Goal: Information Seeking & Learning: Learn about a topic

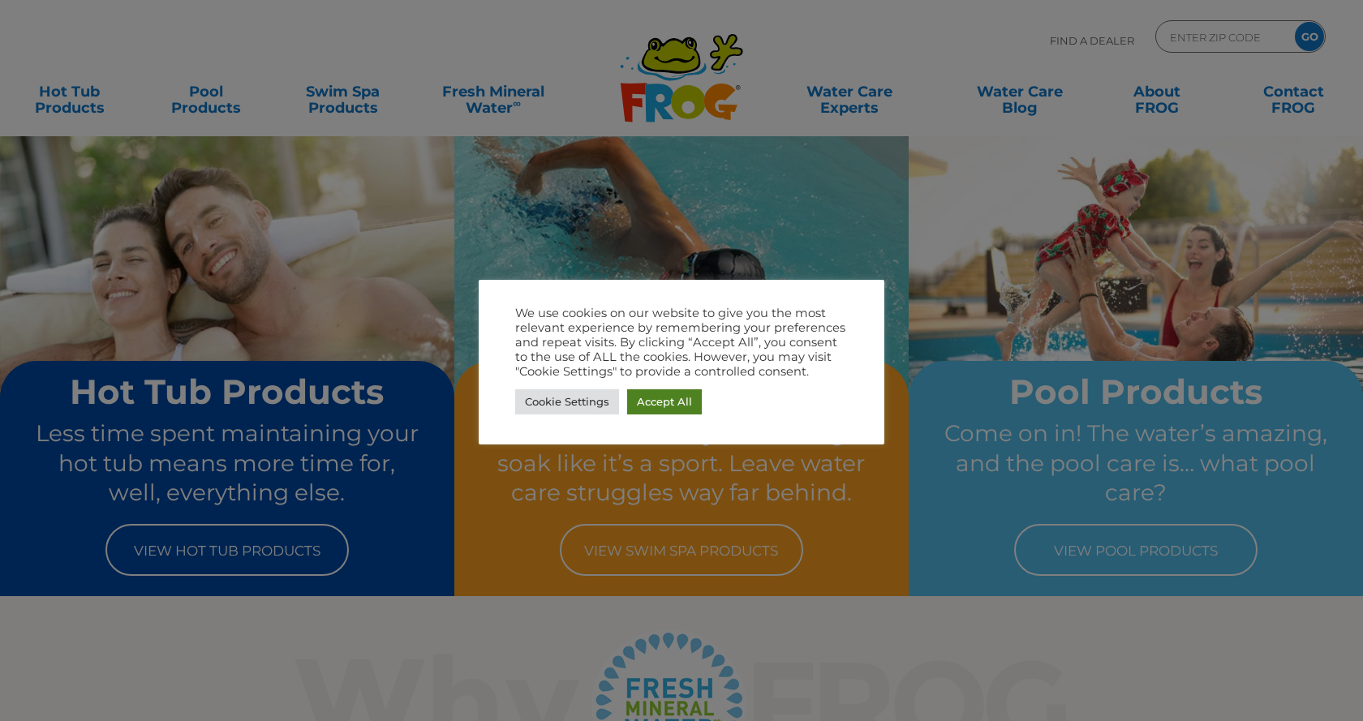
click at [677, 399] on link "Accept All" at bounding box center [664, 401] width 75 height 25
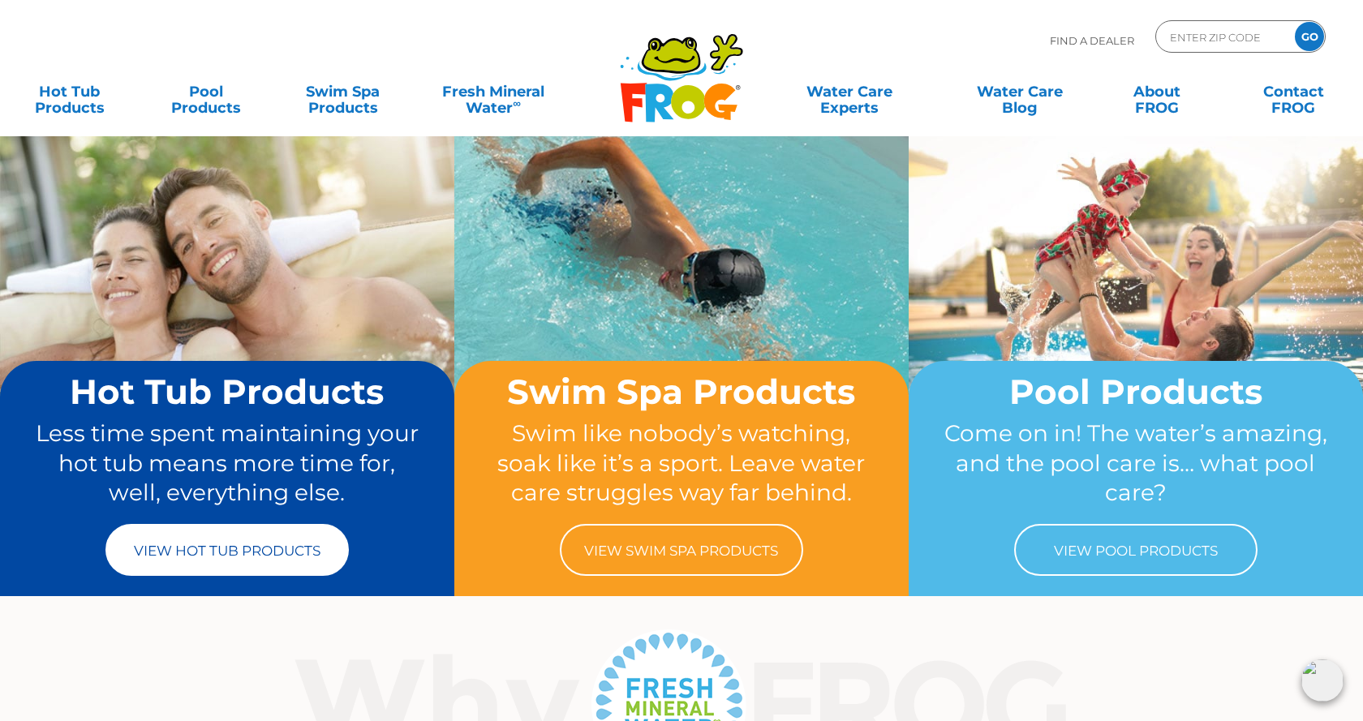
click at [222, 548] on link "View Hot Tub Products" at bounding box center [226, 550] width 243 height 52
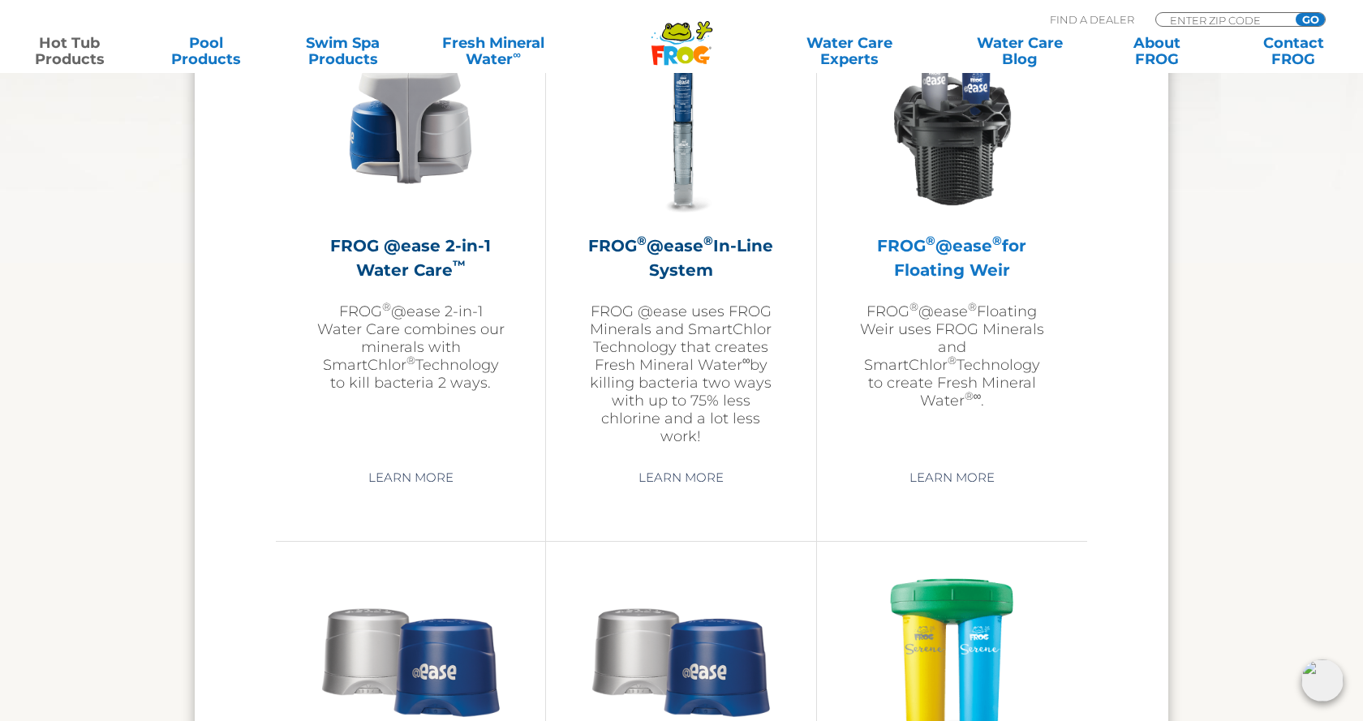
scroll to position [2400, 0]
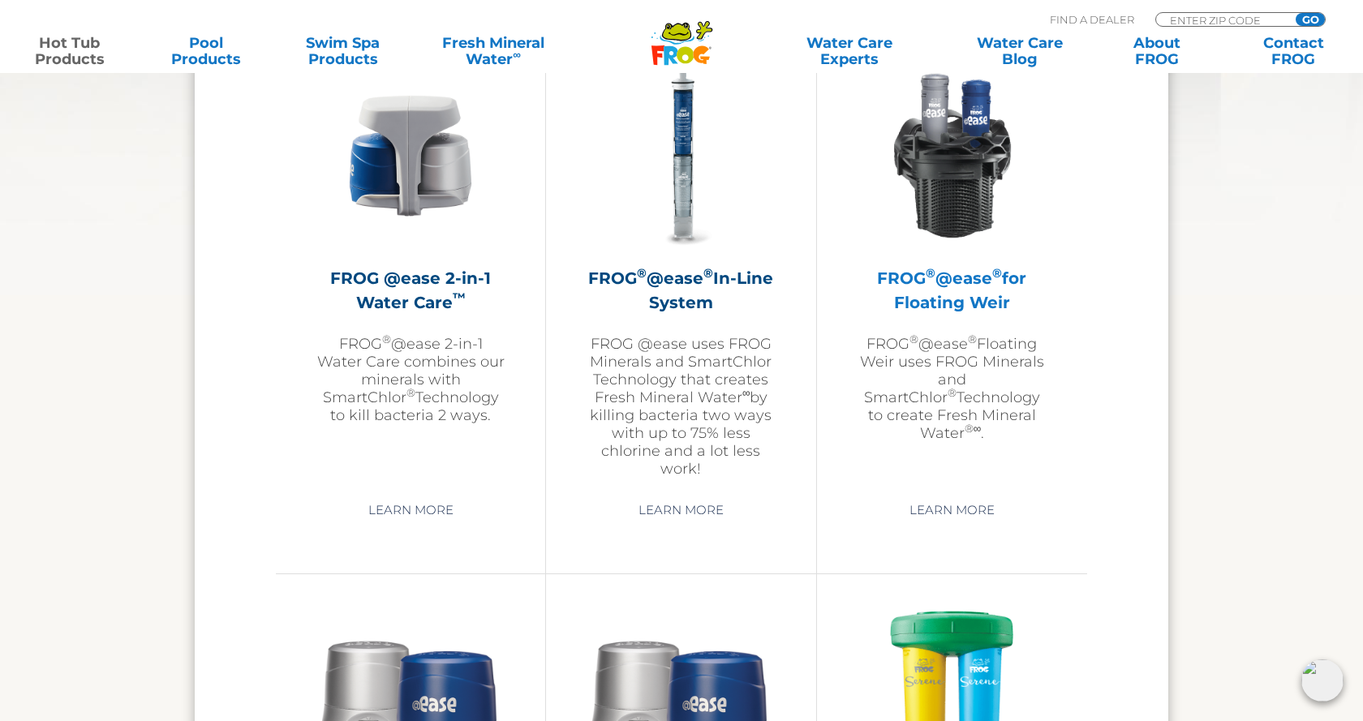
click at [939, 275] on h2 "FROG ® @ease ® for Floating Weir" at bounding box center [952, 290] width 189 height 49
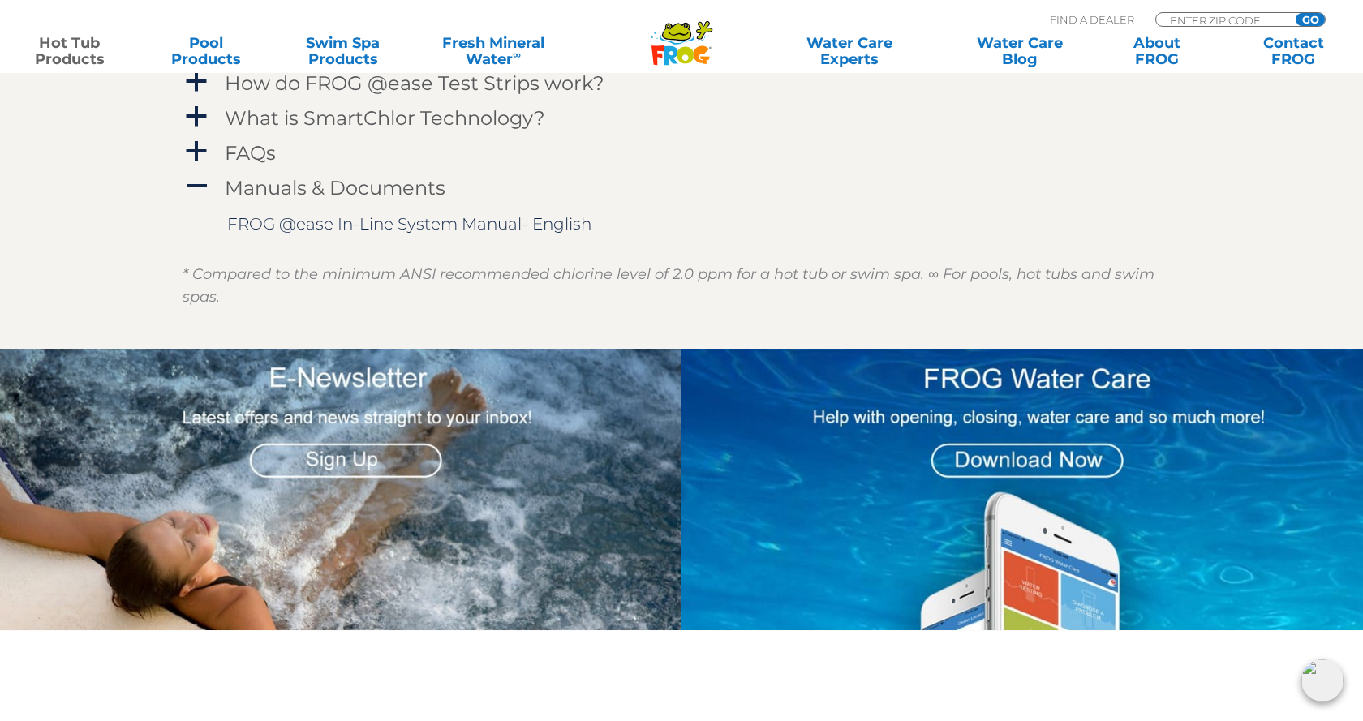
scroll to position [1658, 0]
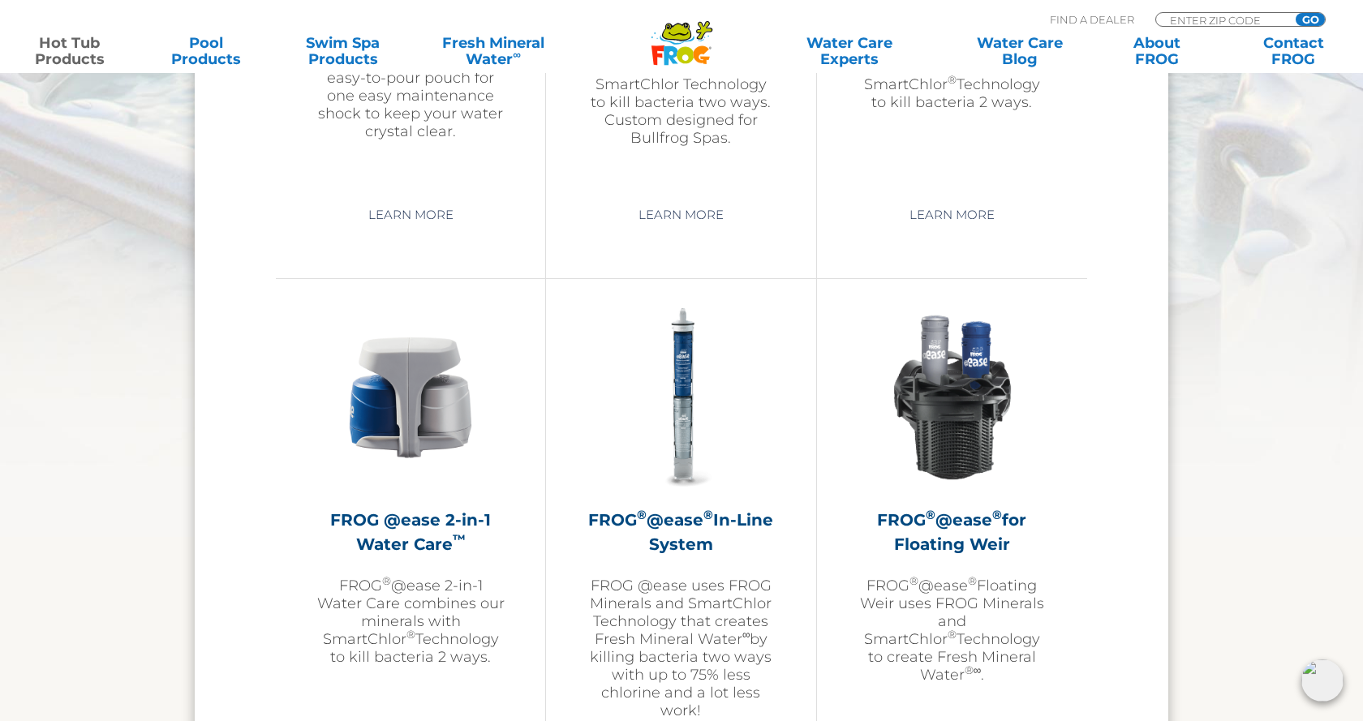
scroll to position [2152, 0]
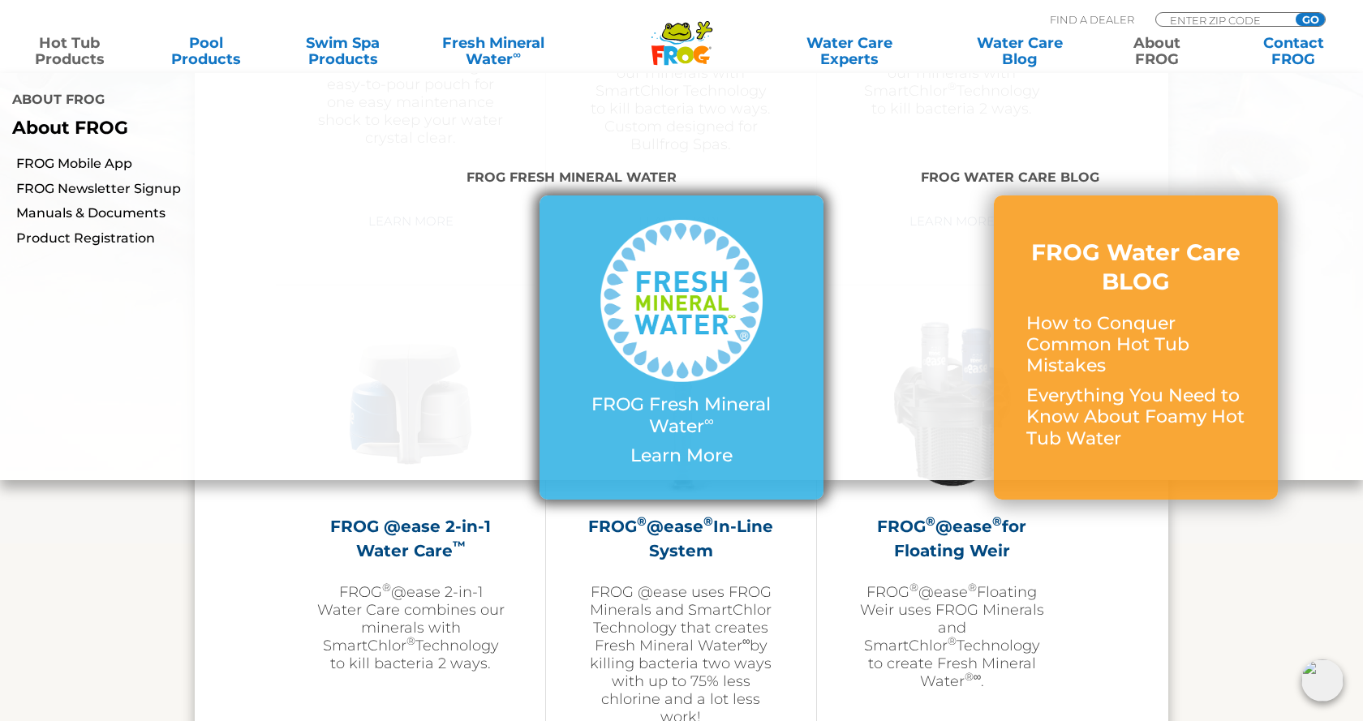
click at [672, 298] on img at bounding box center [681, 301] width 162 height 162
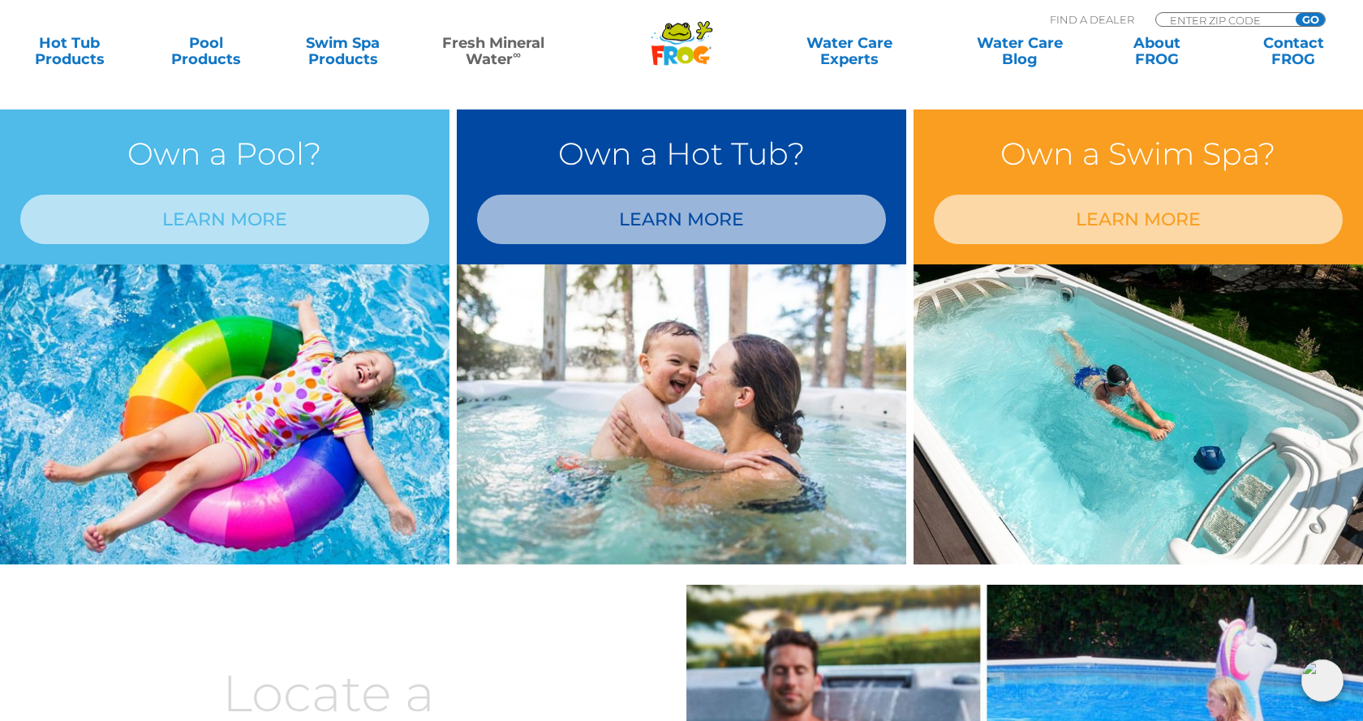
scroll to position [1231, 0]
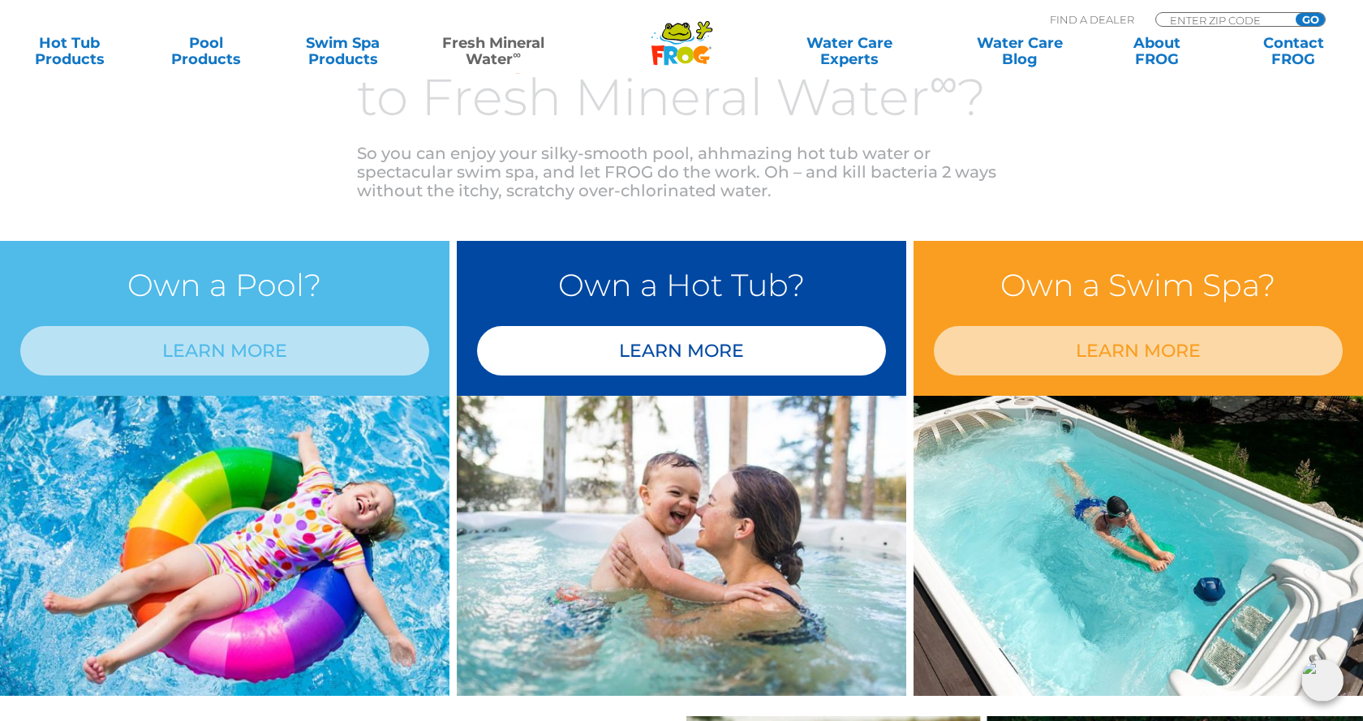
click at [673, 349] on link "LEARN MORE" at bounding box center [681, 350] width 409 height 49
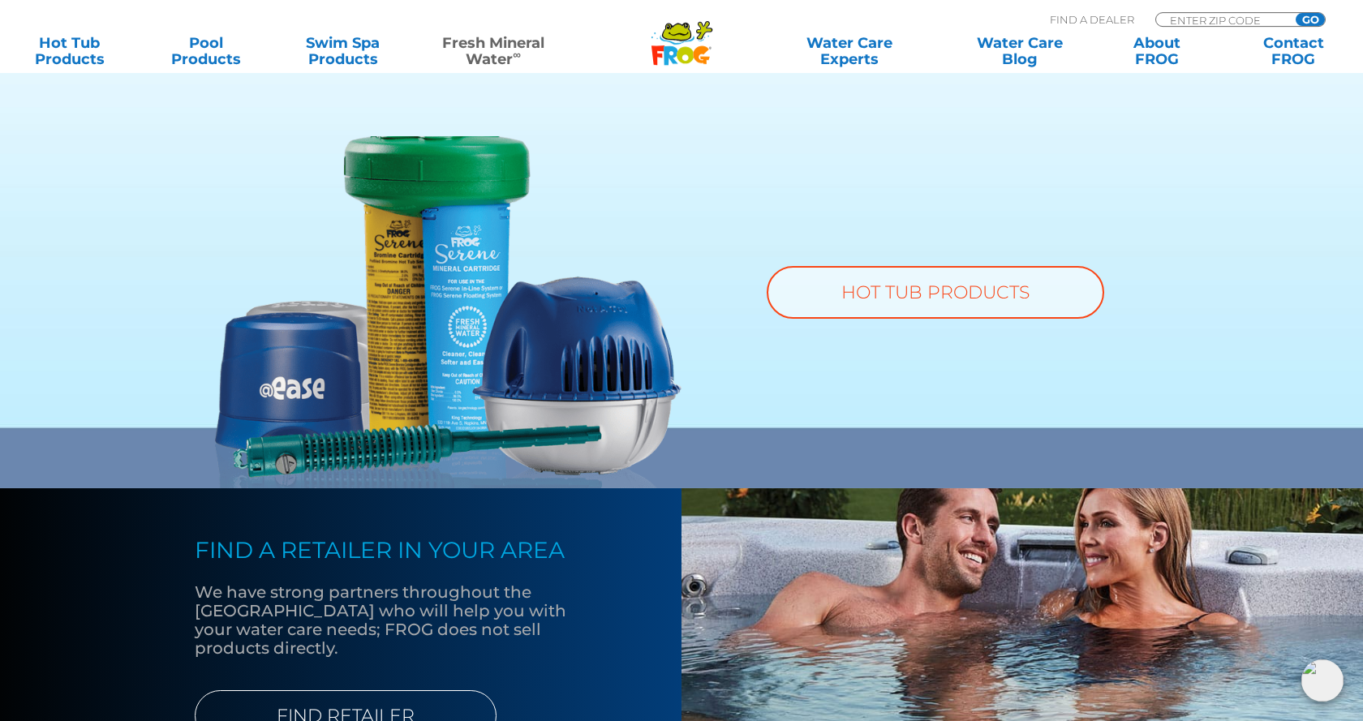
scroll to position [1241, 0]
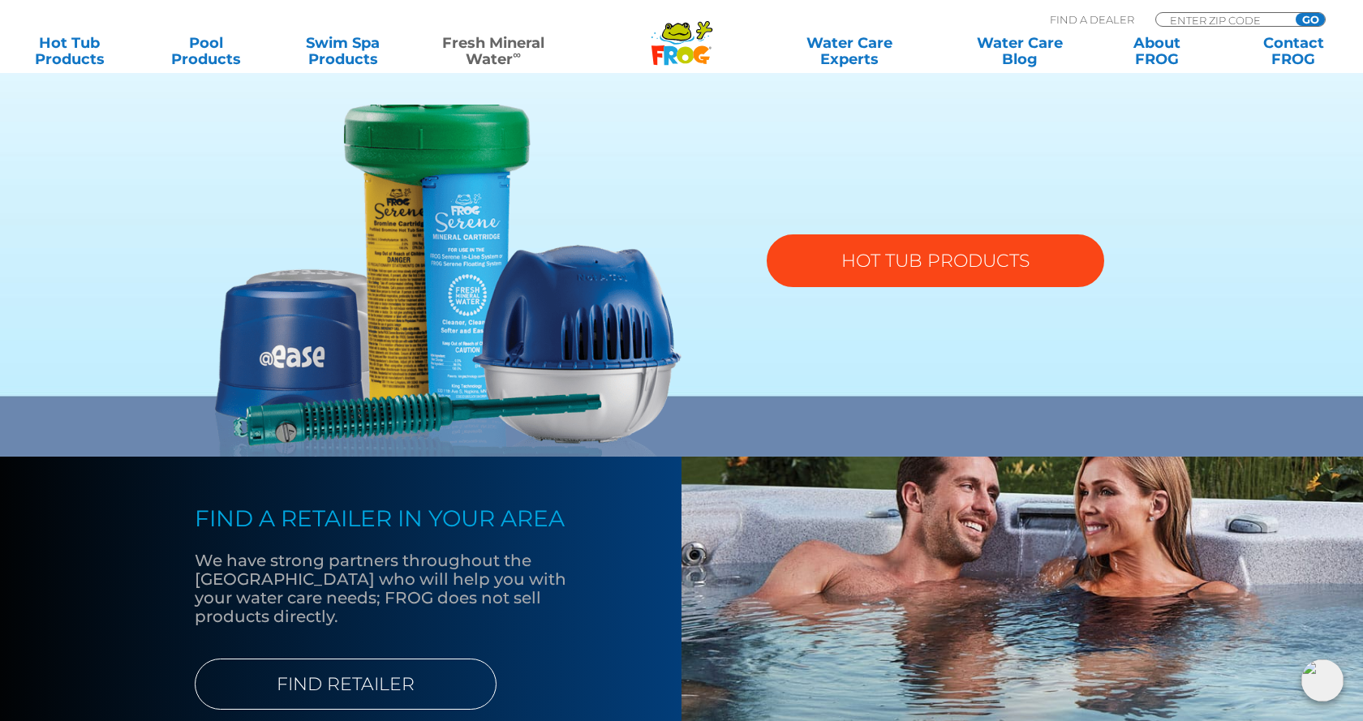
click at [950, 260] on link "HOT TUB PRODUCTS" at bounding box center [936, 260] width 338 height 53
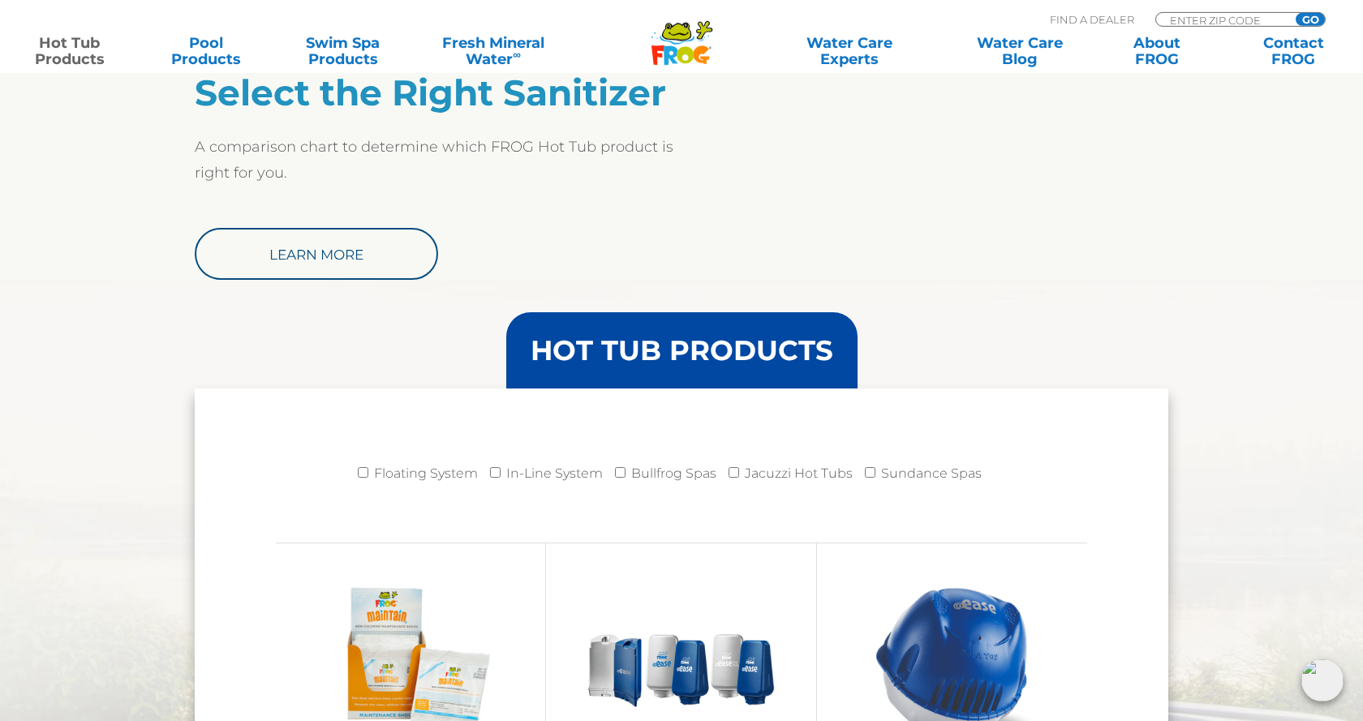
scroll to position [1324, 0]
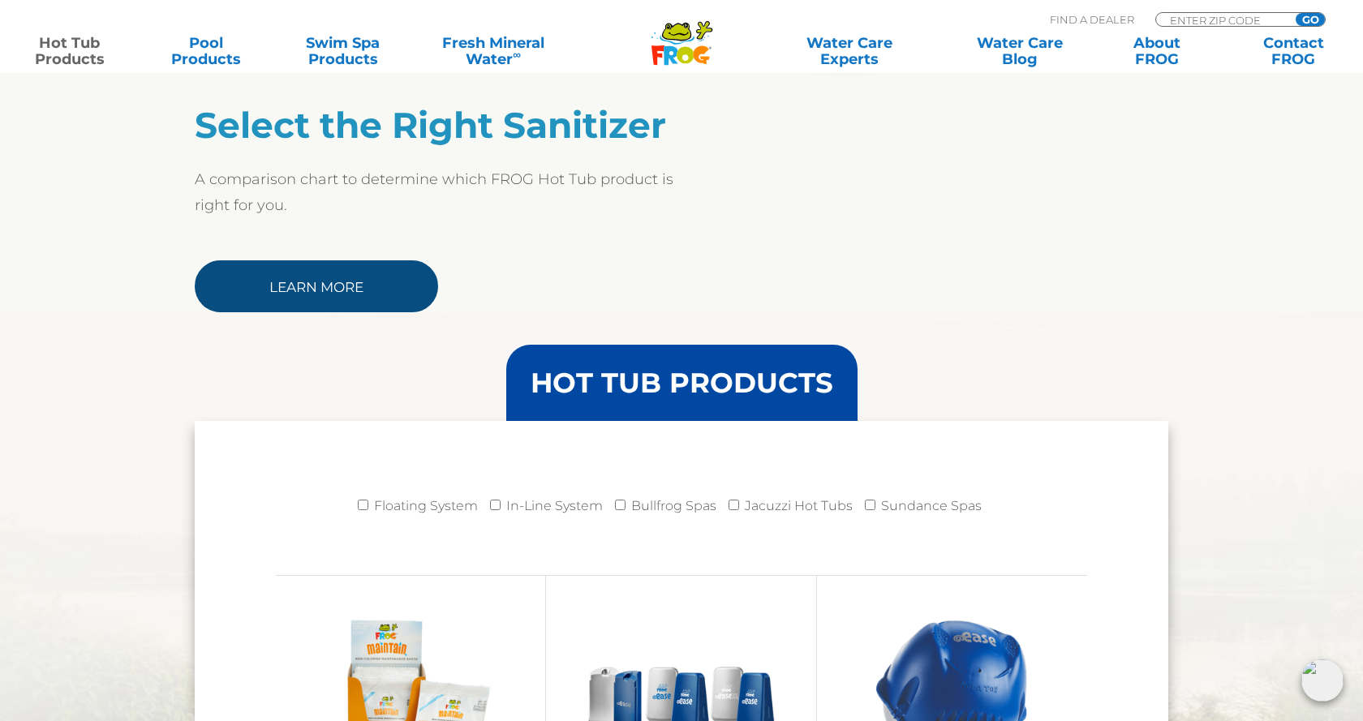
click at [305, 276] on link "Learn More" at bounding box center [316, 286] width 243 height 52
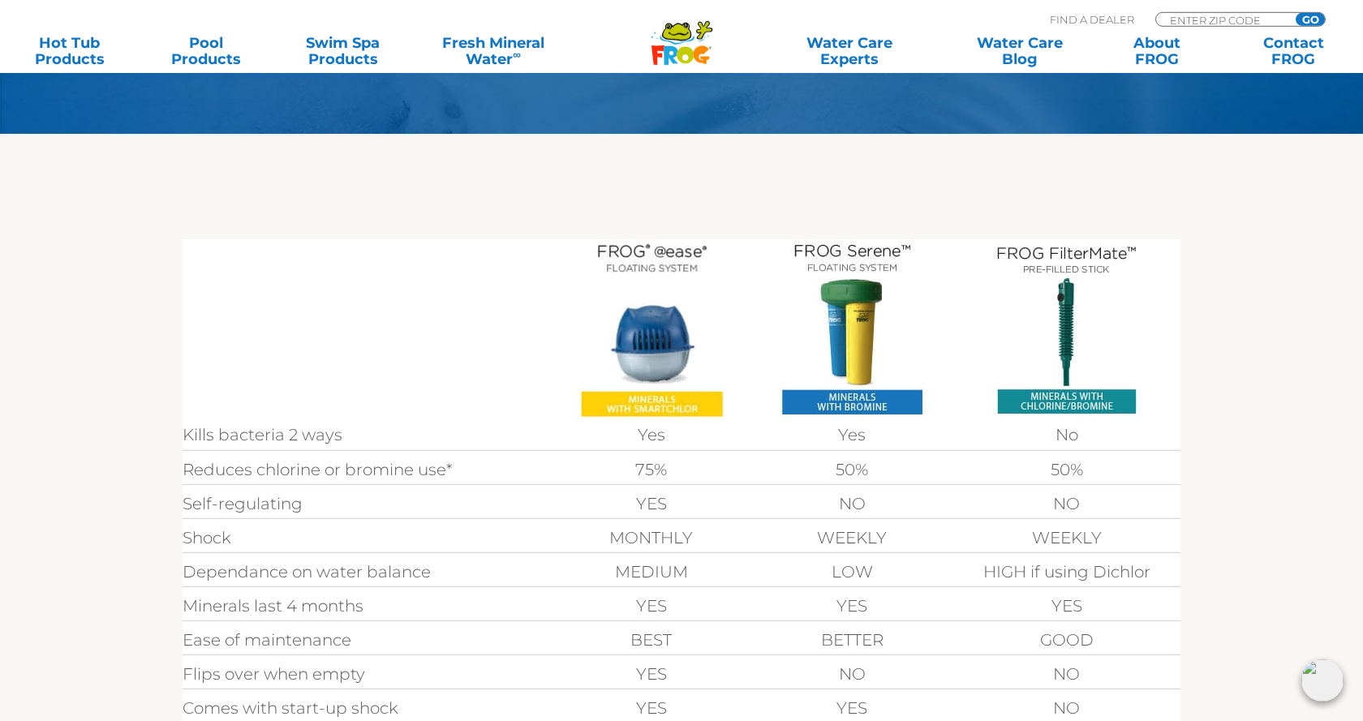
scroll to position [288, 0]
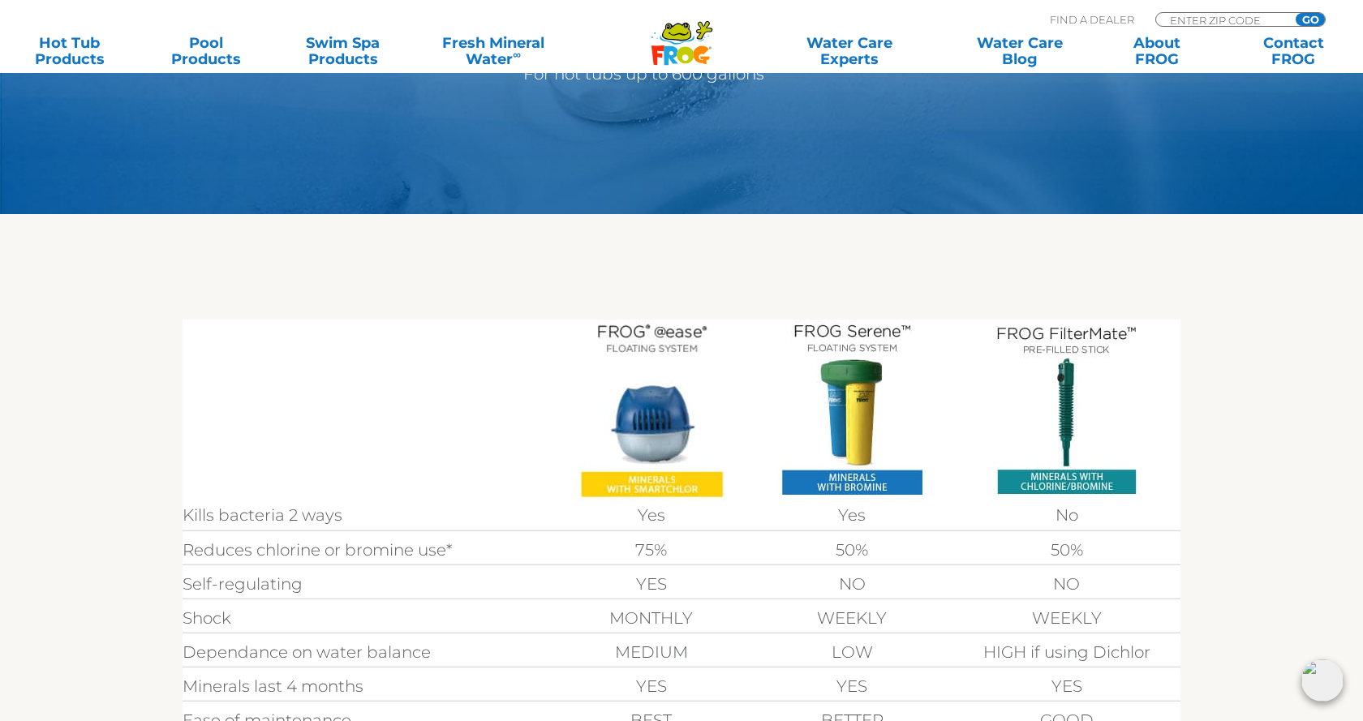
click at [848, 442] on img at bounding box center [852, 411] width 148 height 182
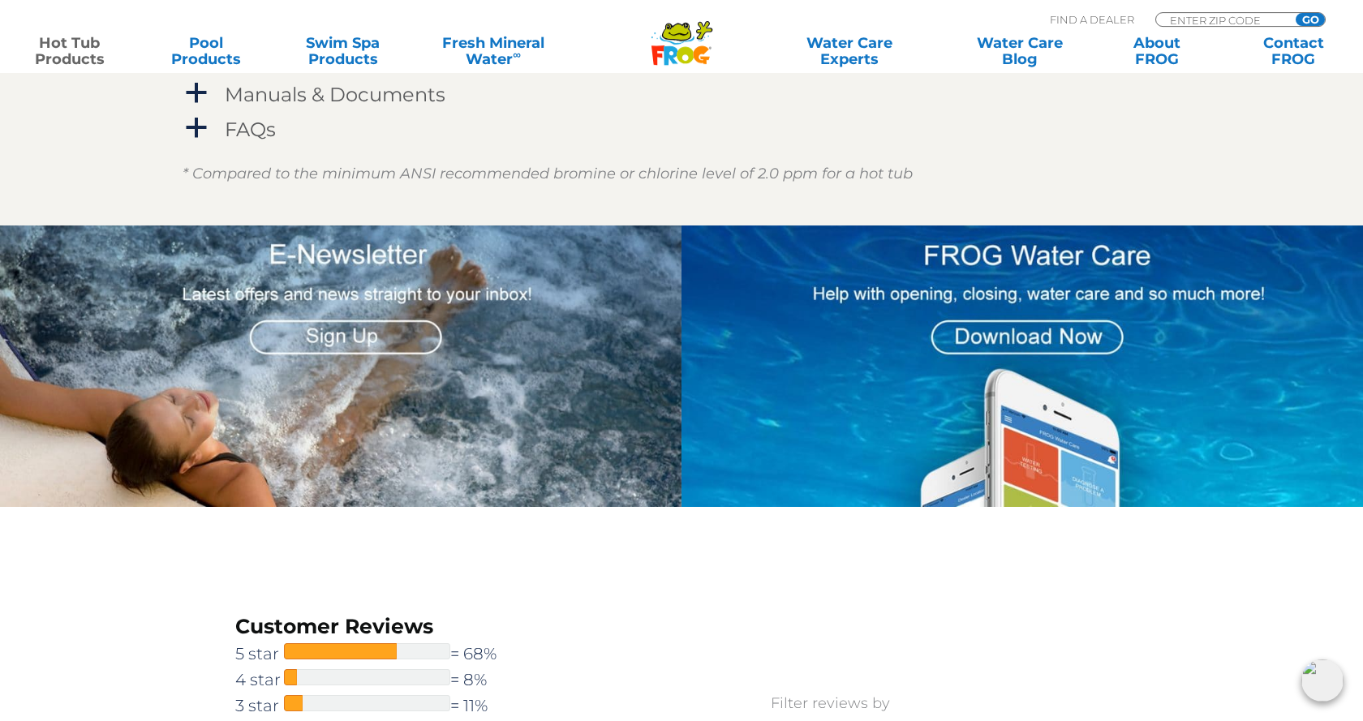
scroll to position [1635, 0]
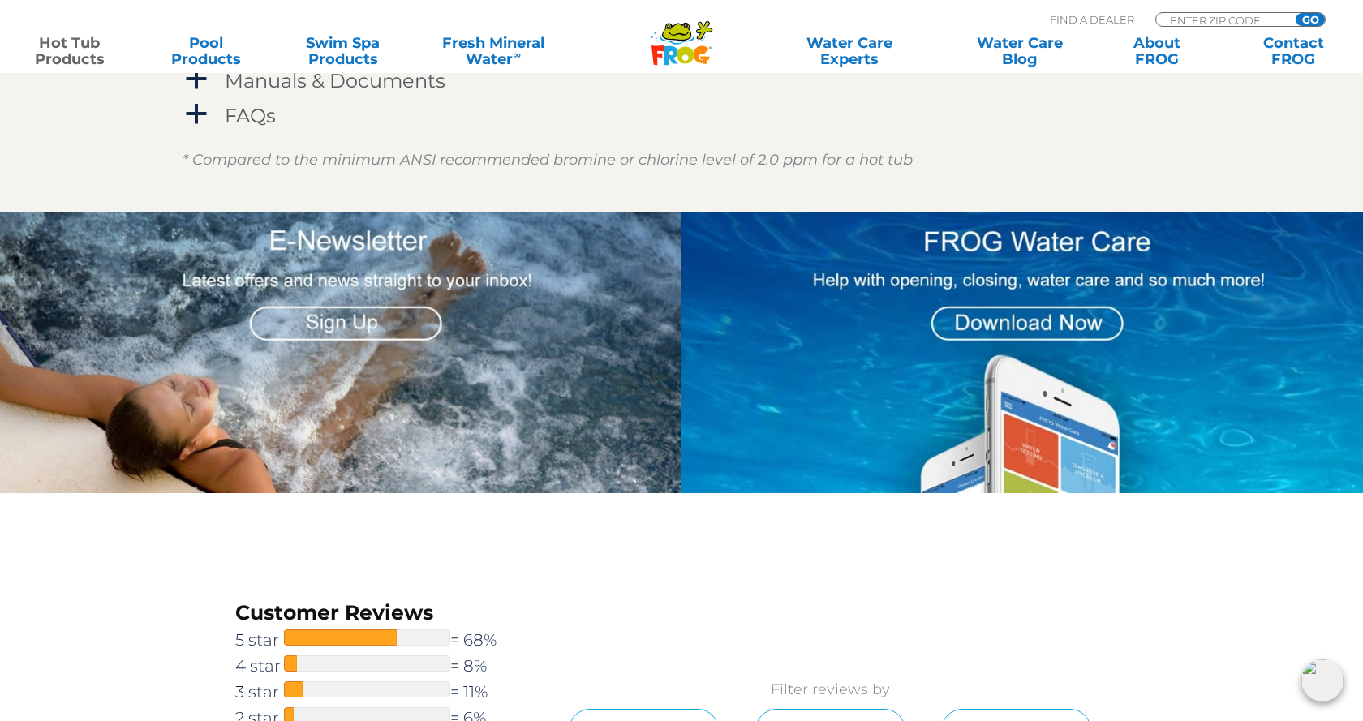
click at [1035, 317] on img at bounding box center [1023, 353] width 682 height 282
